Goal: Task Accomplishment & Management: Use online tool/utility

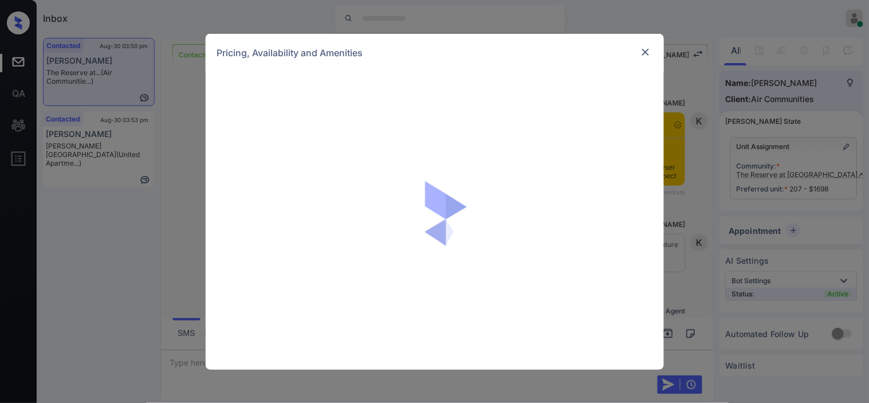
scroll to position [846, 0]
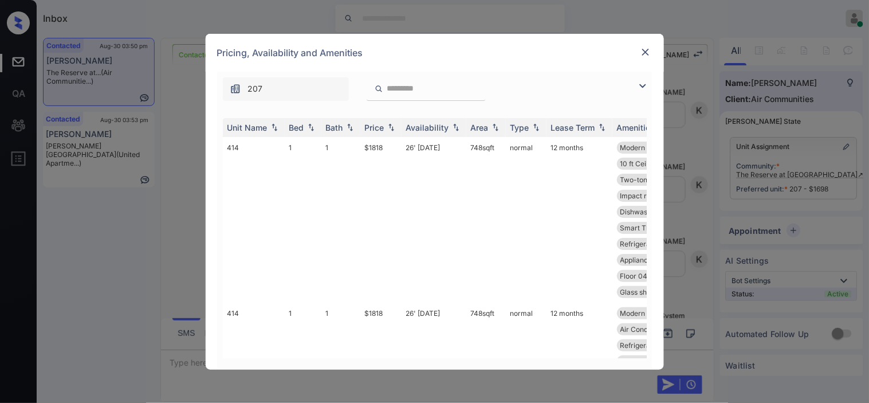
click at [643, 81] on img at bounding box center [643, 86] width 14 height 14
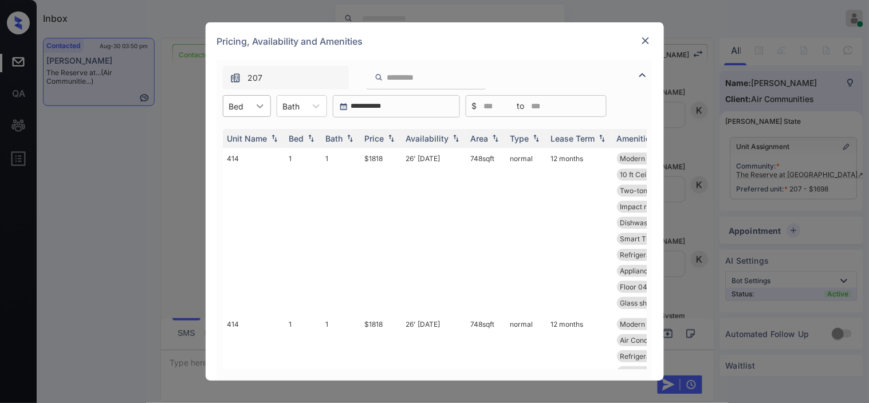
click at [250, 100] on div at bounding box center [260, 106] width 21 height 21
click at [246, 132] on div "1" at bounding box center [247, 134] width 48 height 21
click at [392, 140] on img at bounding box center [391, 139] width 11 height 8
click at [392, 140] on img at bounding box center [391, 138] width 11 height 9
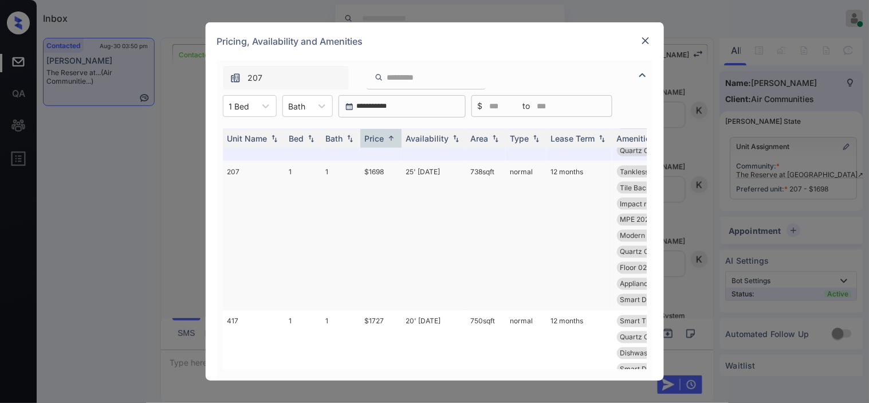
scroll to position [509, 0]
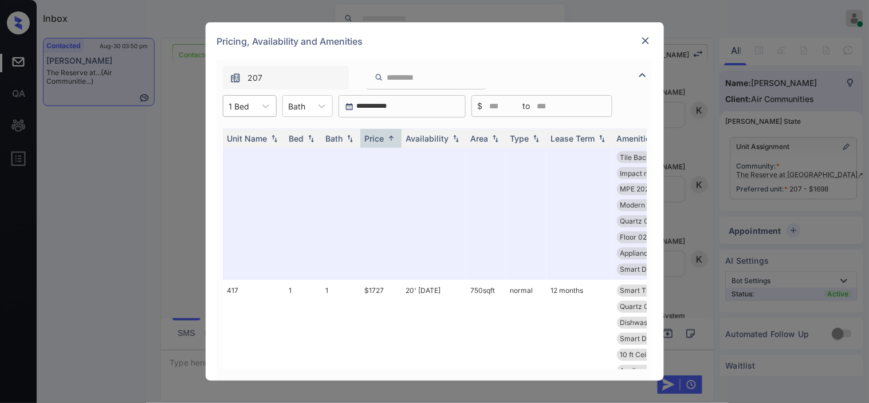
click at [245, 101] on div at bounding box center [239, 106] width 21 height 12
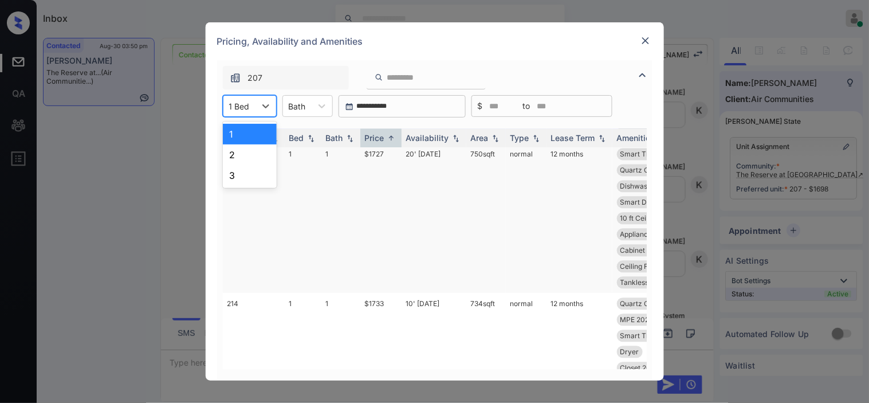
scroll to position [573, 0]
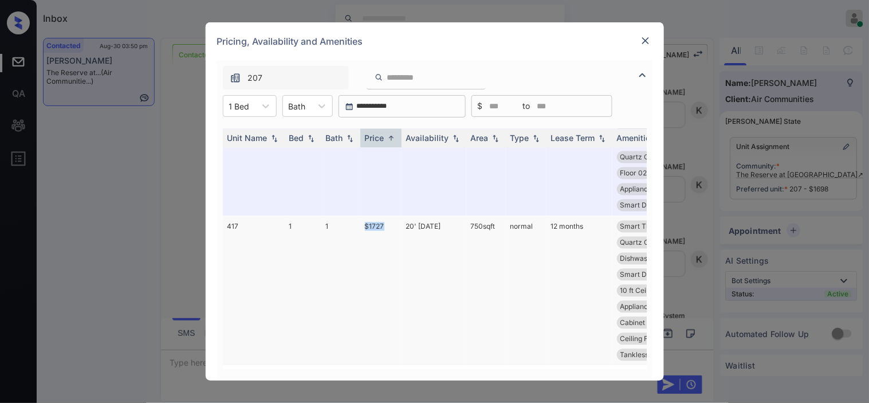
click at [388, 229] on tr "417 1 1 $1727 20' Aug 25 750 sqft normal 12 months Smart Thermosta... Two-tone …" at bounding box center [522, 291] width 599 height 150
copy tr "$1727"
click at [371, 219] on td "$1727" at bounding box center [380, 291] width 41 height 150
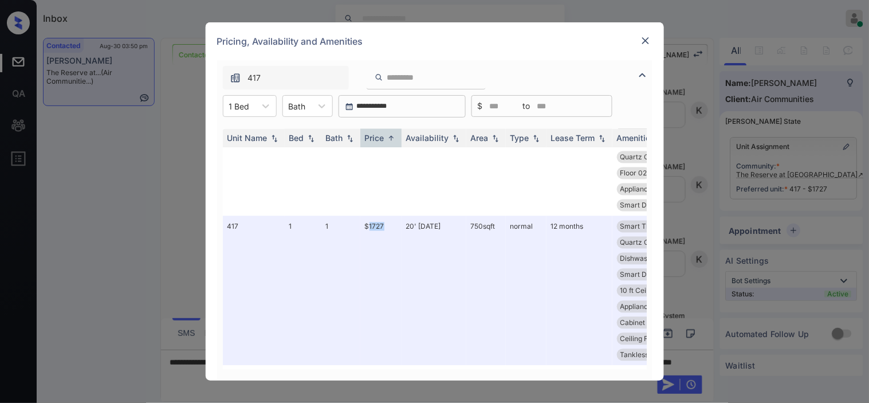
click at [648, 36] on img at bounding box center [645, 40] width 11 height 11
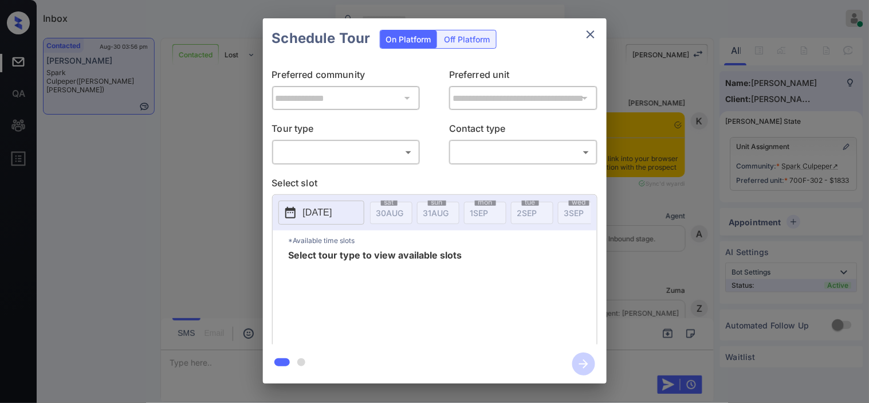
click at [334, 153] on body "Inbox [PERSON_NAME] Online Set yourself offline Set yourself on break Profile S…" at bounding box center [434, 201] width 869 height 403
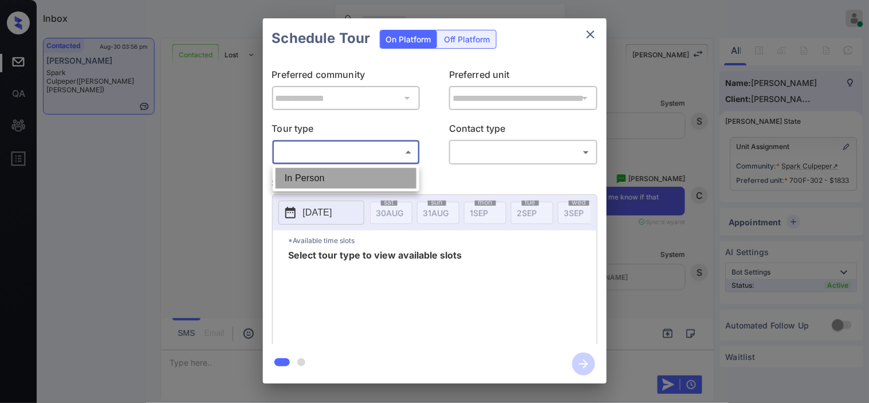
click at [321, 172] on li "In Person" at bounding box center [346, 178] width 141 height 21
type input "********"
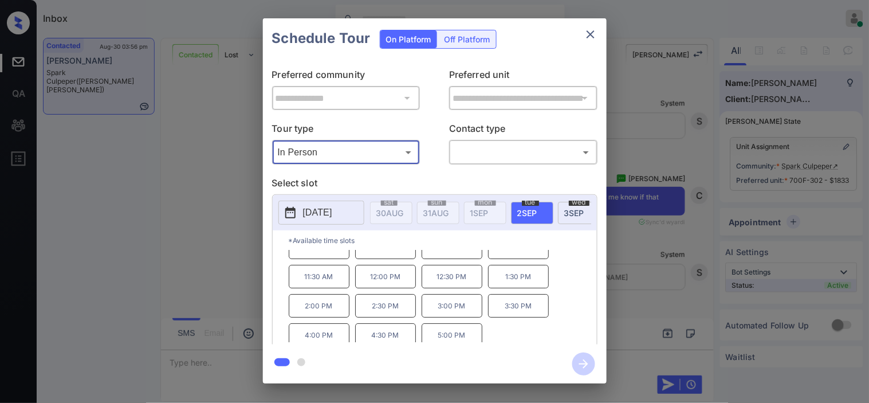
scroll to position [19, 0]
drag, startPoint x: 233, startPoint y: 245, endPoint x: 237, endPoint y: 249, distance: 6.1
click at [237, 249] on div "**********" at bounding box center [434, 201] width 869 height 402
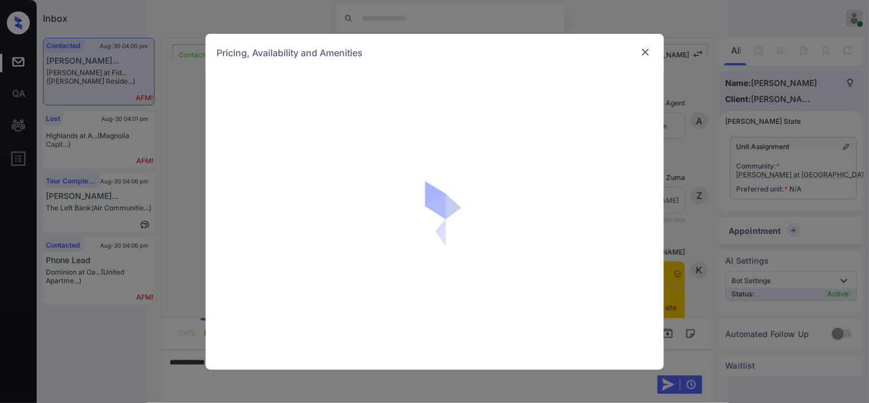
scroll to position [306, 0]
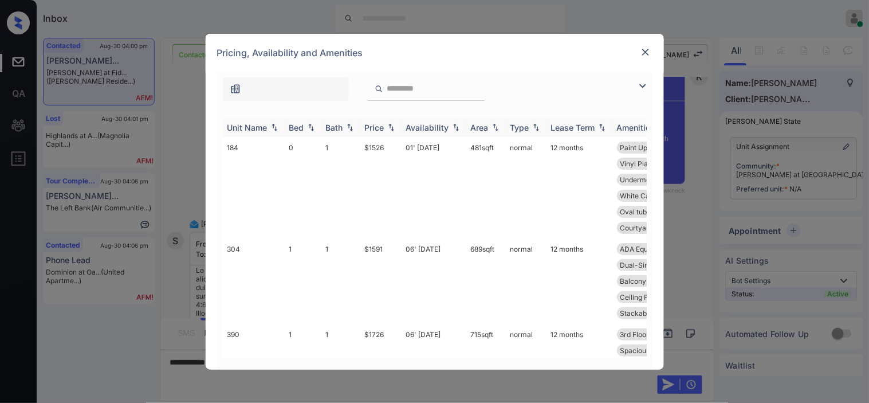
click at [647, 82] on img at bounding box center [643, 86] width 14 height 14
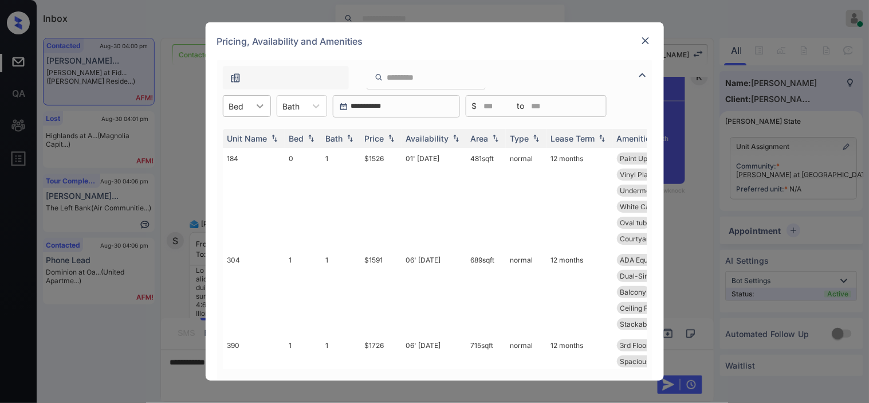
click at [256, 108] on icon at bounding box center [259, 105] width 11 height 11
click at [246, 152] on div "1" at bounding box center [247, 154] width 48 height 21
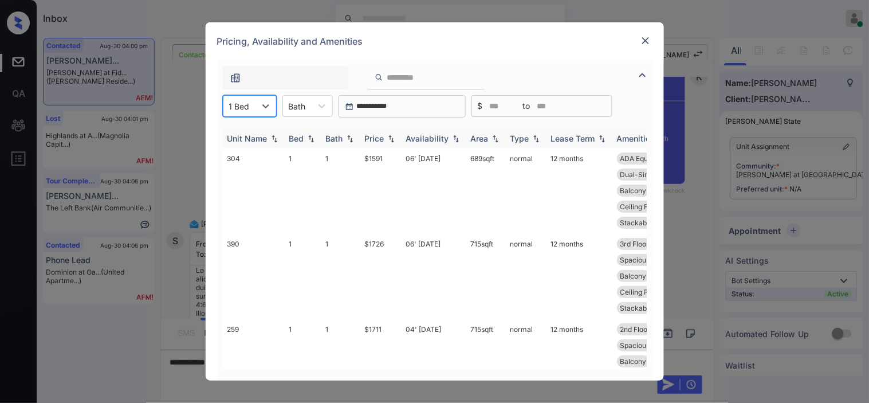
click at [394, 138] on img at bounding box center [391, 139] width 11 height 8
click at [390, 162] on tr "304 1 1 $1591 06' Sep 25 689 sqft normal 12 months ADA Equipped 3rd Floor Vinyl…" at bounding box center [522, 190] width 599 height 85
copy tr "$1591"
drag, startPoint x: 480, startPoint y: 357, endPoint x: 495, endPoint y: 359, distance: 15.6
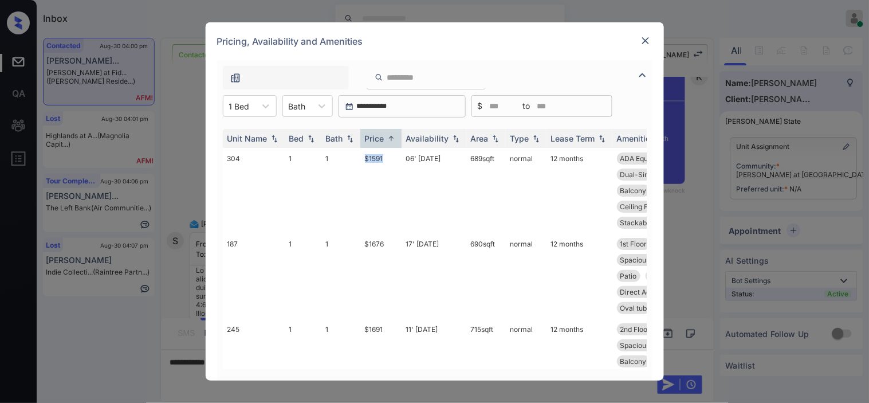
click at [495, 359] on div "Unit Name Bed Bath Price Availability Area Type Lease Term Amenities 304 1 1 $1…" at bounding box center [435, 249] width 424 height 240
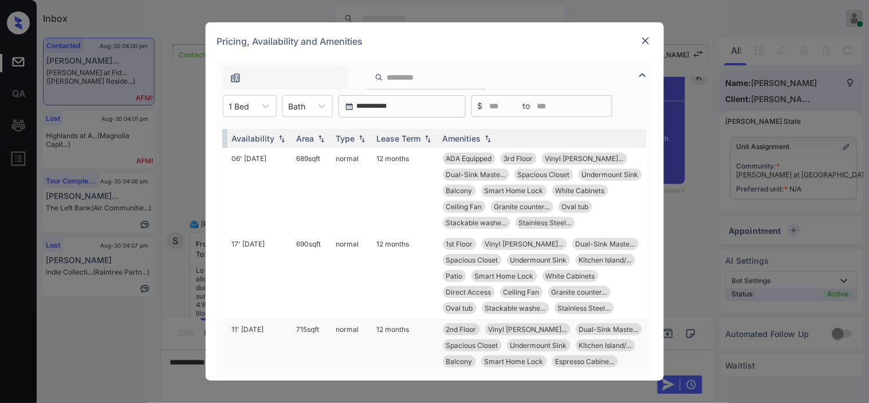
scroll to position [0, 180]
click at [651, 38] on div "Pricing, Availability and Amenities" at bounding box center [435, 41] width 458 height 38
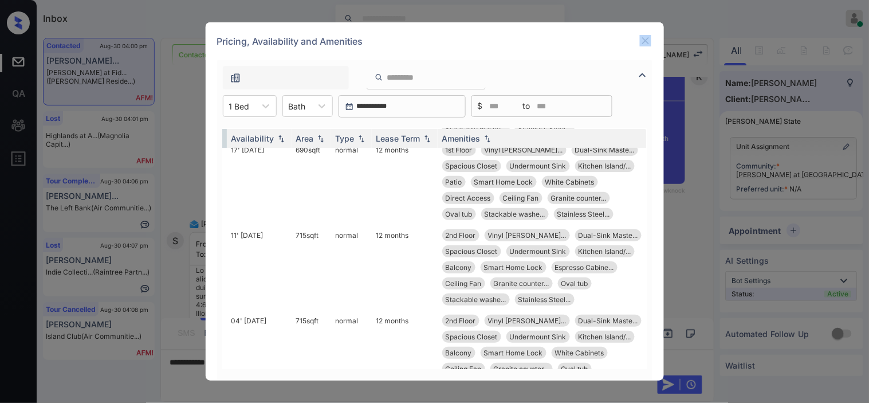
scroll to position [191, 180]
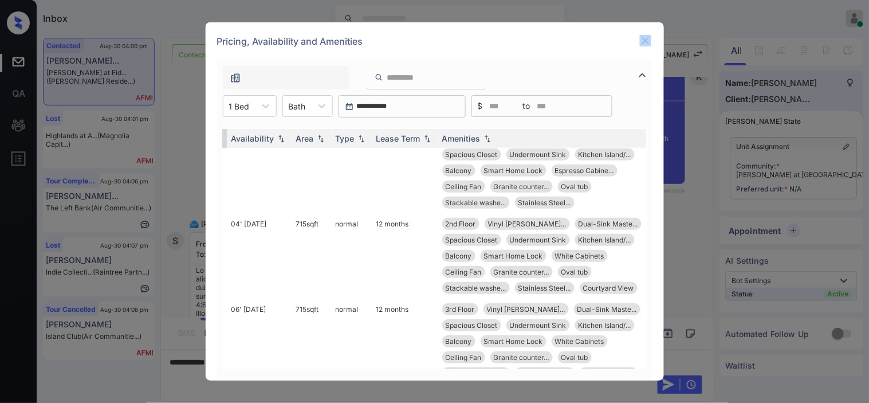
click at [646, 36] on img at bounding box center [645, 40] width 11 height 11
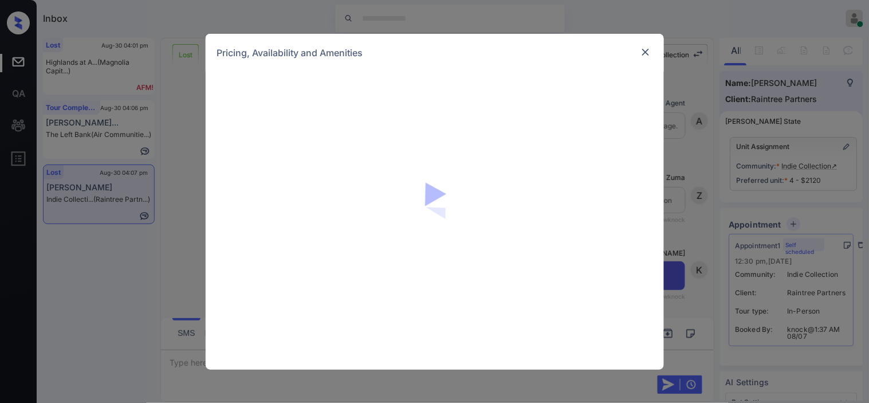
scroll to position [3245, 0]
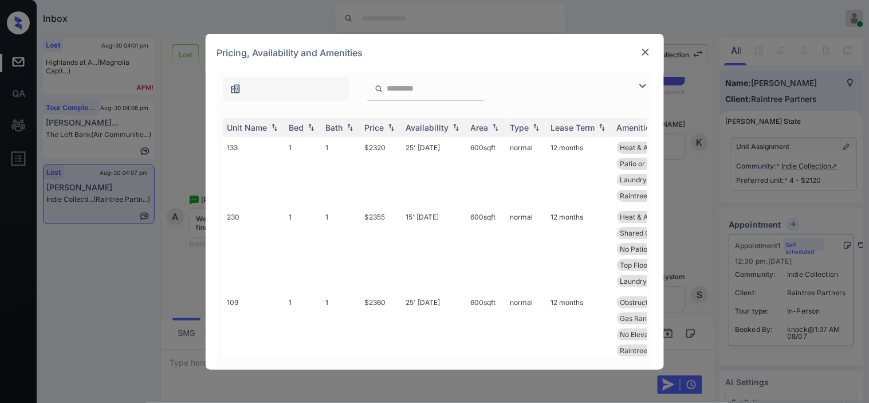
click at [643, 89] on img at bounding box center [643, 86] width 14 height 14
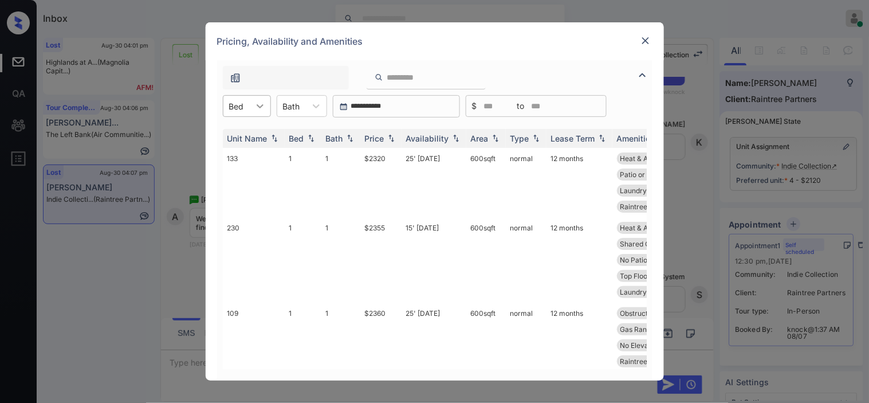
click at [262, 107] on icon at bounding box center [259, 105] width 11 height 11
click at [254, 139] on div "1" at bounding box center [247, 134] width 48 height 21
click at [384, 134] on div "Price" at bounding box center [374, 139] width 19 height 10
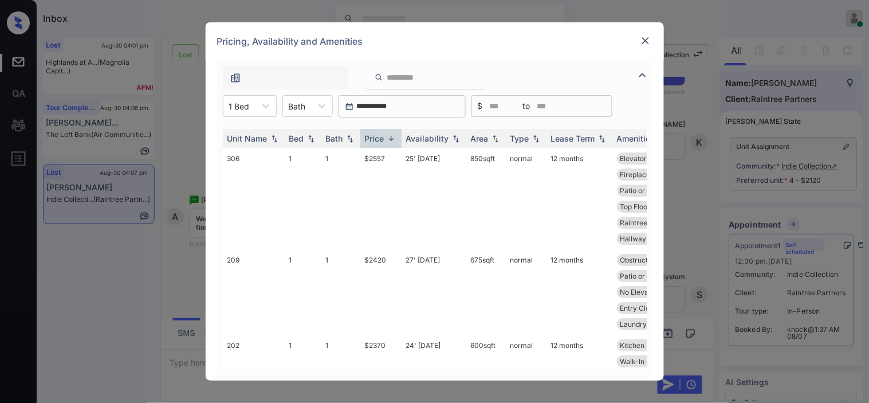
drag, startPoint x: 379, startPoint y: 141, endPoint x: 488, endPoint y: 123, distance: 109.8
click at [388, 141] on div "Price" at bounding box center [381, 139] width 32 height 10
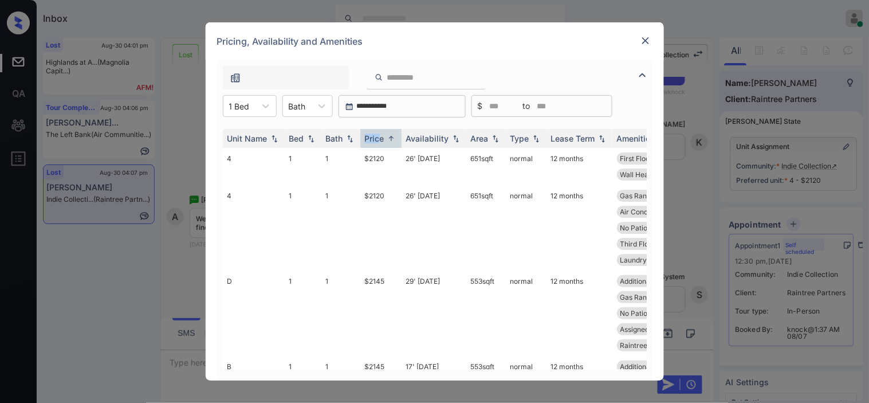
click at [644, 36] on img at bounding box center [645, 40] width 11 height 11
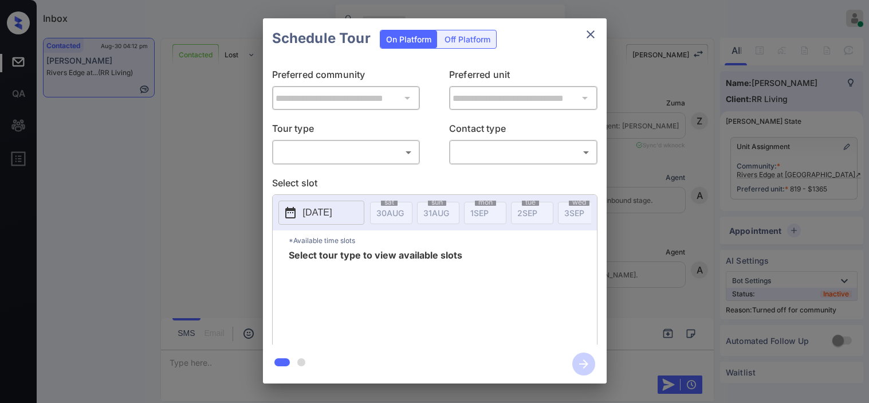
click at [323, 155] on body "Inbox [PERSON_NAME] Online Set yourself offline Set yourself on break Profile S…" at bounding box center [434, 201] width 869 height 403
type input "********"
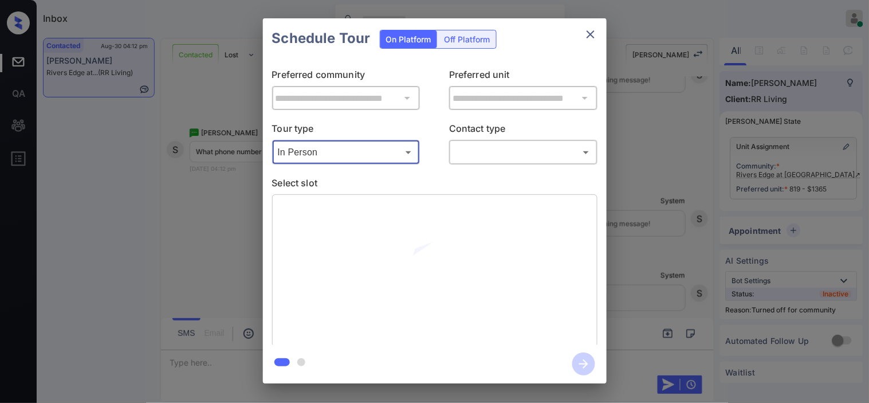
click at [467, 153] on body "Inbox Kristine Capara Online Set yourself offline Set yourself on break Profile…" at bounding box center [434, 201] width 869 height 403
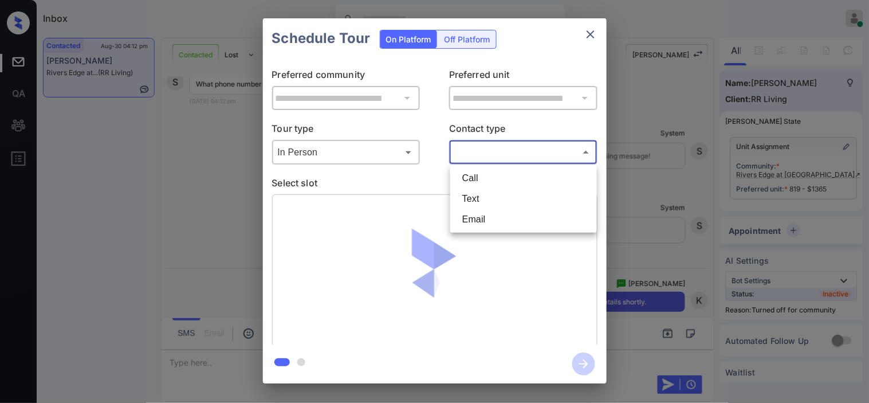
click at [462, 199] on li "Text" at bounding box center [523, 199] width 141 height 21
type input "****"
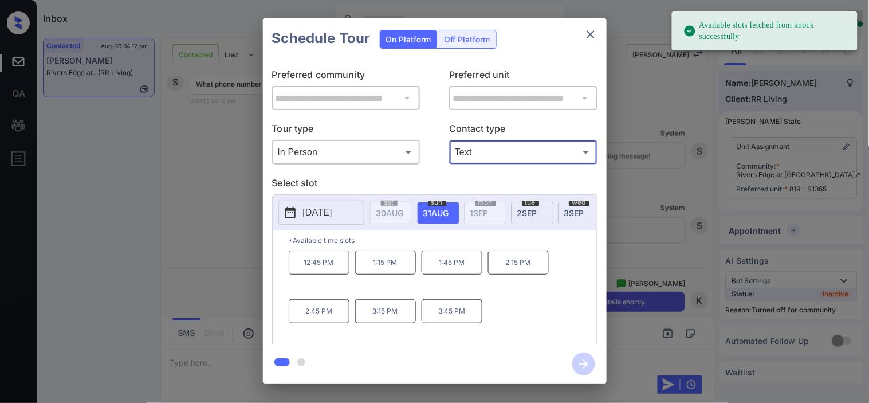
click at [325, 265] on p "12:45 PM" at bounding box center [319, 262] width 61 height 24
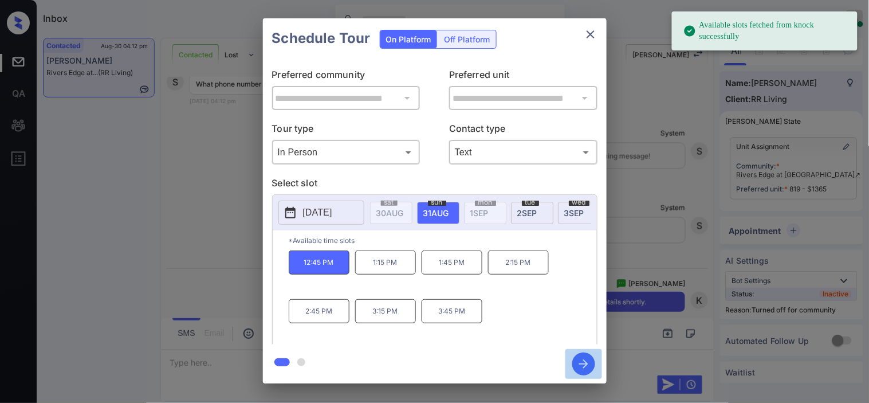
click at [584, 364] on icon "button" at bounding box center [583, 363] width 23 height 23
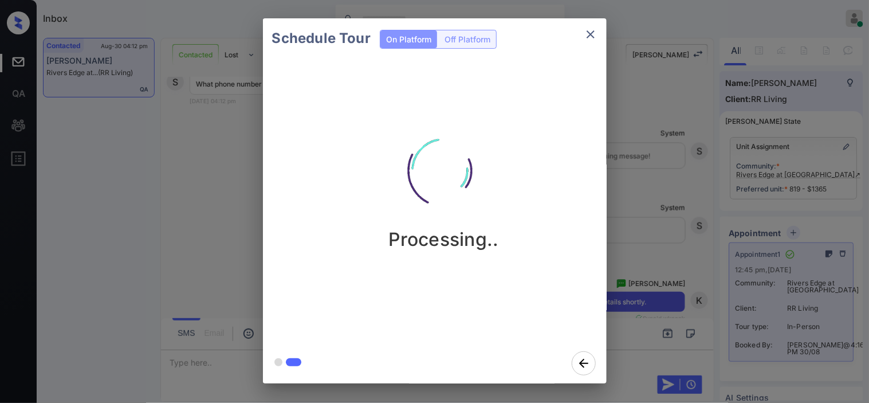
click at [626, 193] on div "Schedule Tour On Platform Off Platform Processing.." at bounding box center [434, 201] width 869 height 402
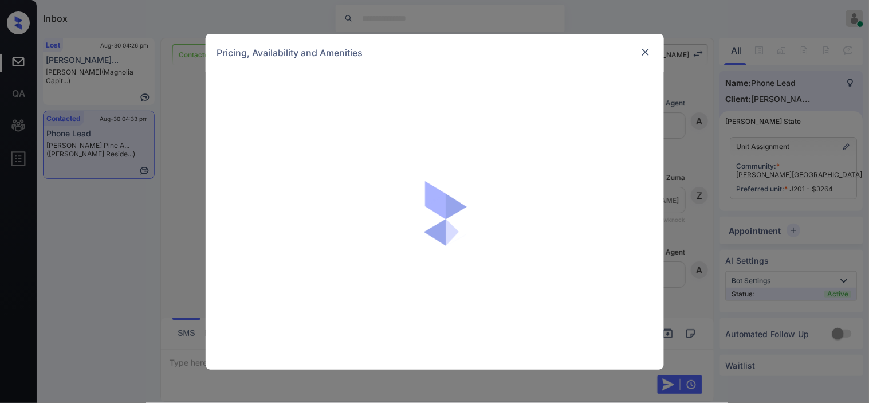
scroll to position [3753, 0]
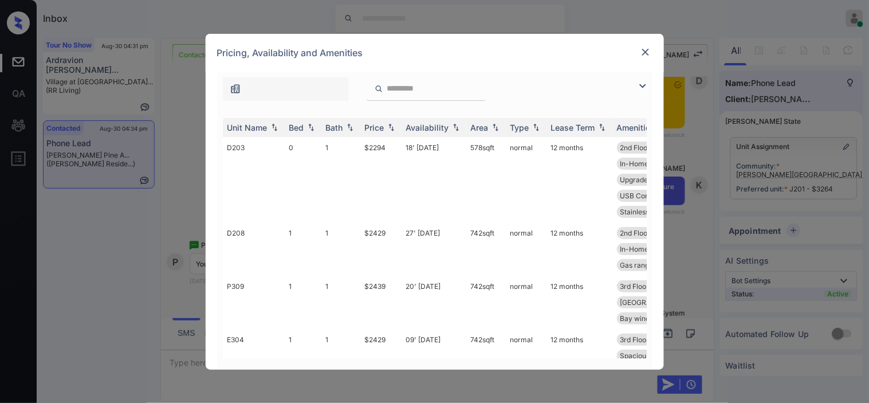
click at [646, 53] on img at bounding box center [645, 51] width 11 height 11
